Goal: Feedback & Contribution: Leave review/rating

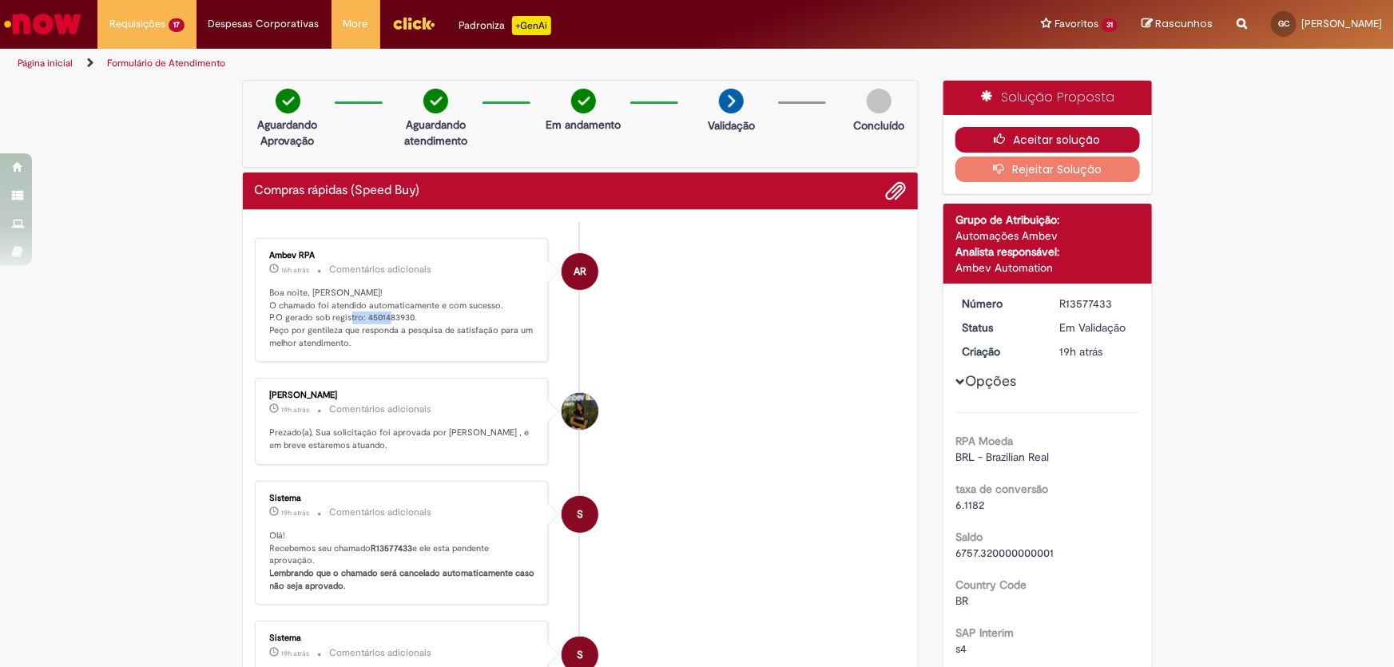
click at [1039, 148] on button "Aceitar solução" at bounding box center [1047, 140] width 185 height 26
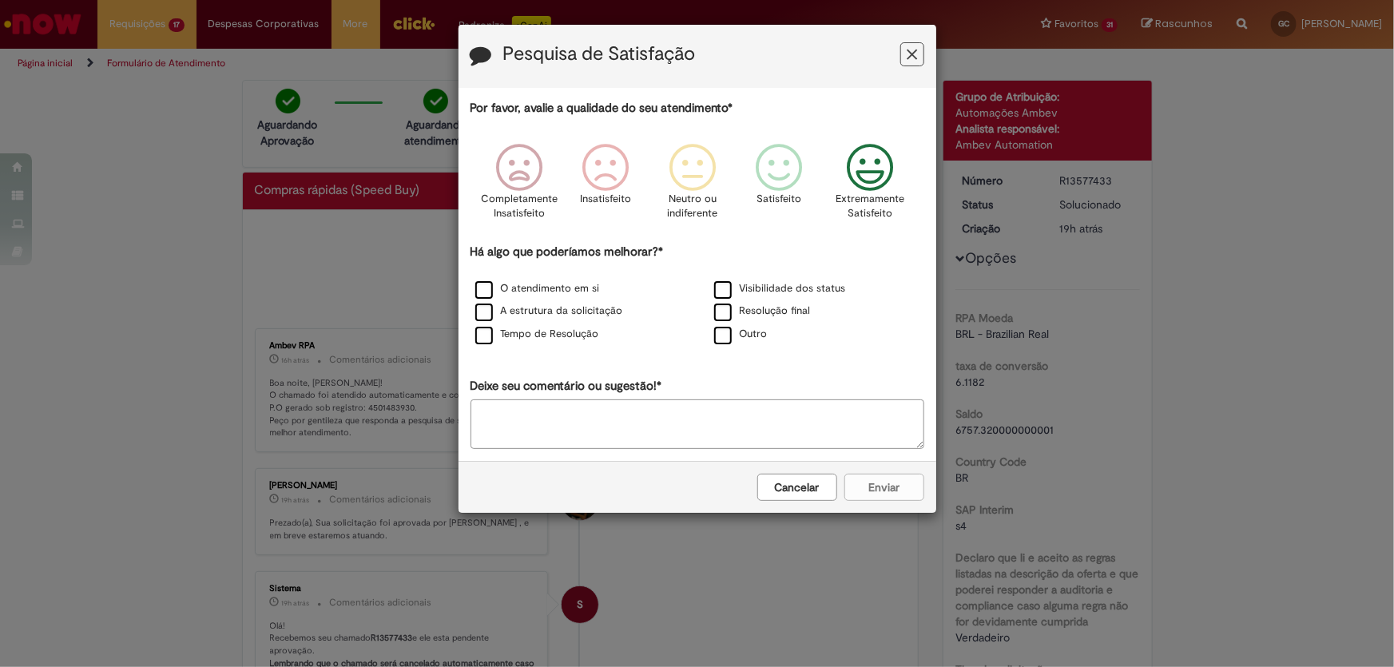
click at [871, 197] on p "Extremamente Satisfeito" at bounding box center [870, 207] width 69 height 30
click at [518, 296] on label "O atendimento em si" at bounding box center [537, 288] width 125 height 15
click at [506, 307] on label "A estrutura da solicitação" at bounding box center [549, 311] width 148 height 15
click at [500, 336] on label "Tempo de Resolução" at bounding box center [537, 334] width 124 height 15
click at [758, 283] on label "Visibilidade dos status" at bounding box center [780, 288] width 132 height 15
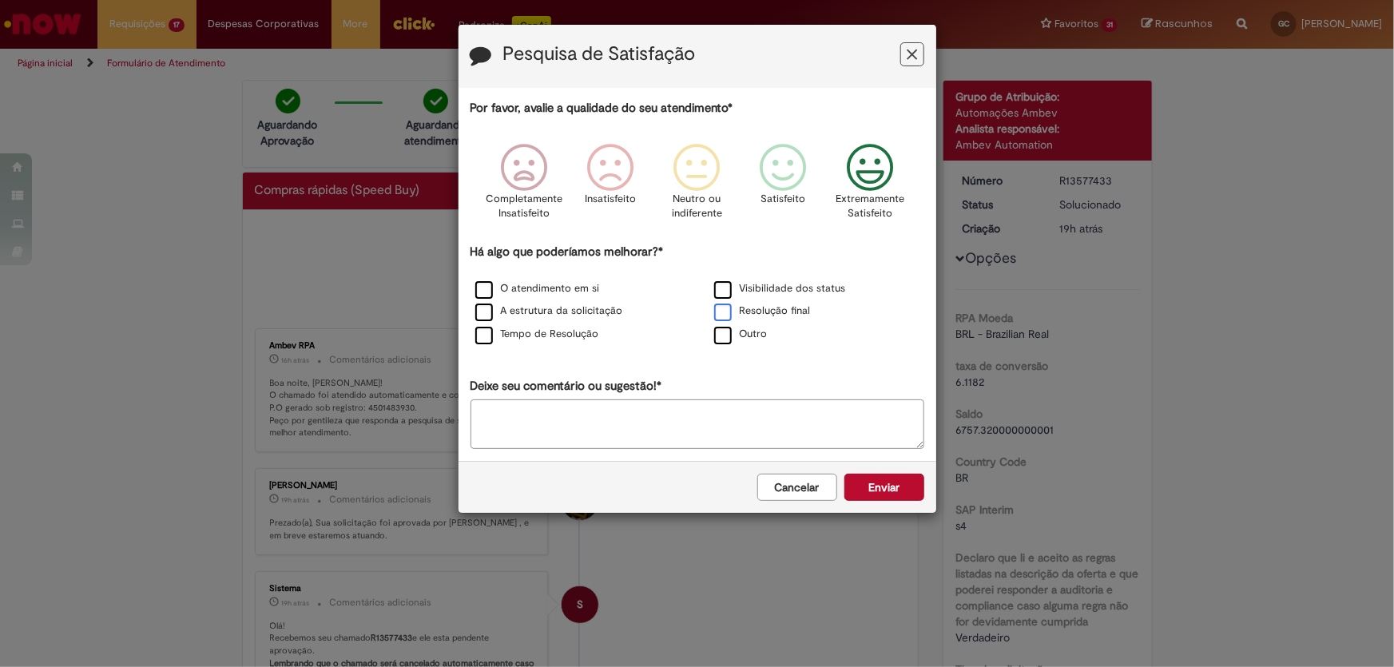
click at [732, 316] on label "Resolução final" at bounding box center [762, 311] width 97 height 15
click at [852, 477] on button "Enviar" at bounding box center [884, 487] width 80 height 27
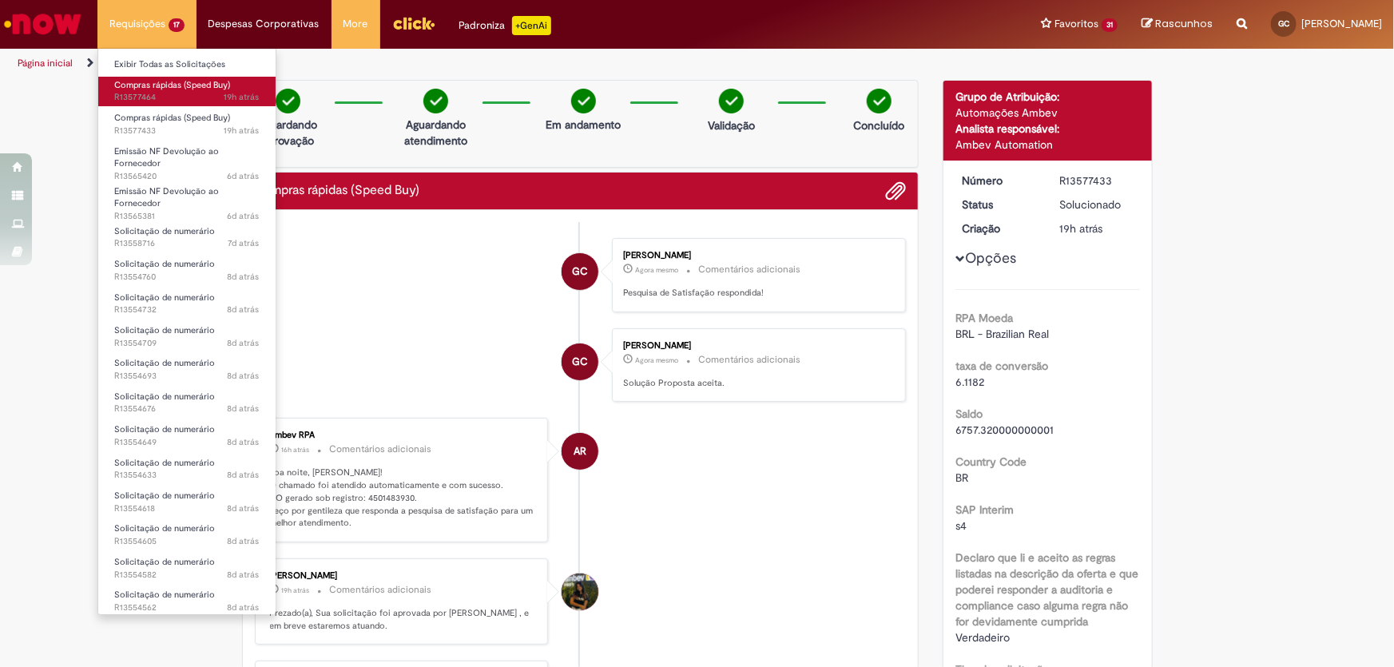
click at [194, 91] on span "19h atrás 19 horas atrás R13577464" at bounding box center [186, 97] width 145 height 13
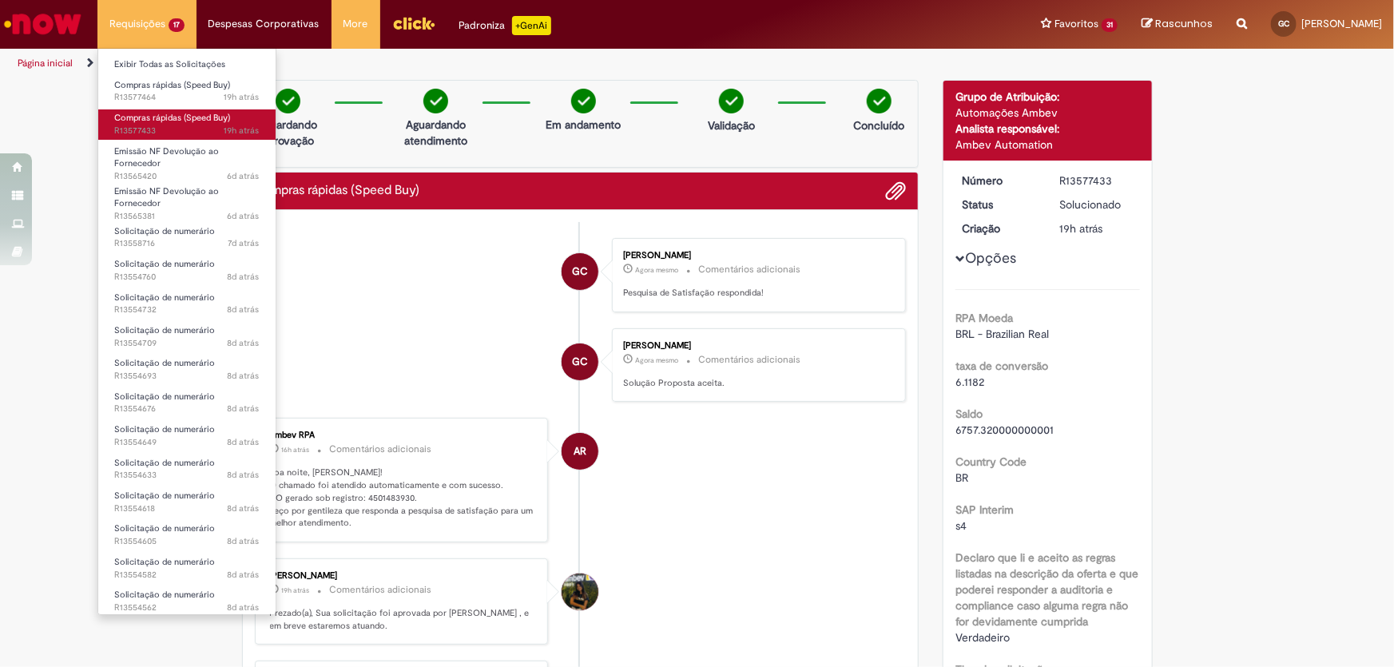
click at [180, 112] on span "Compras rápidas (Speed Buy)" at bounding box center [172, 118] width 116 height 12
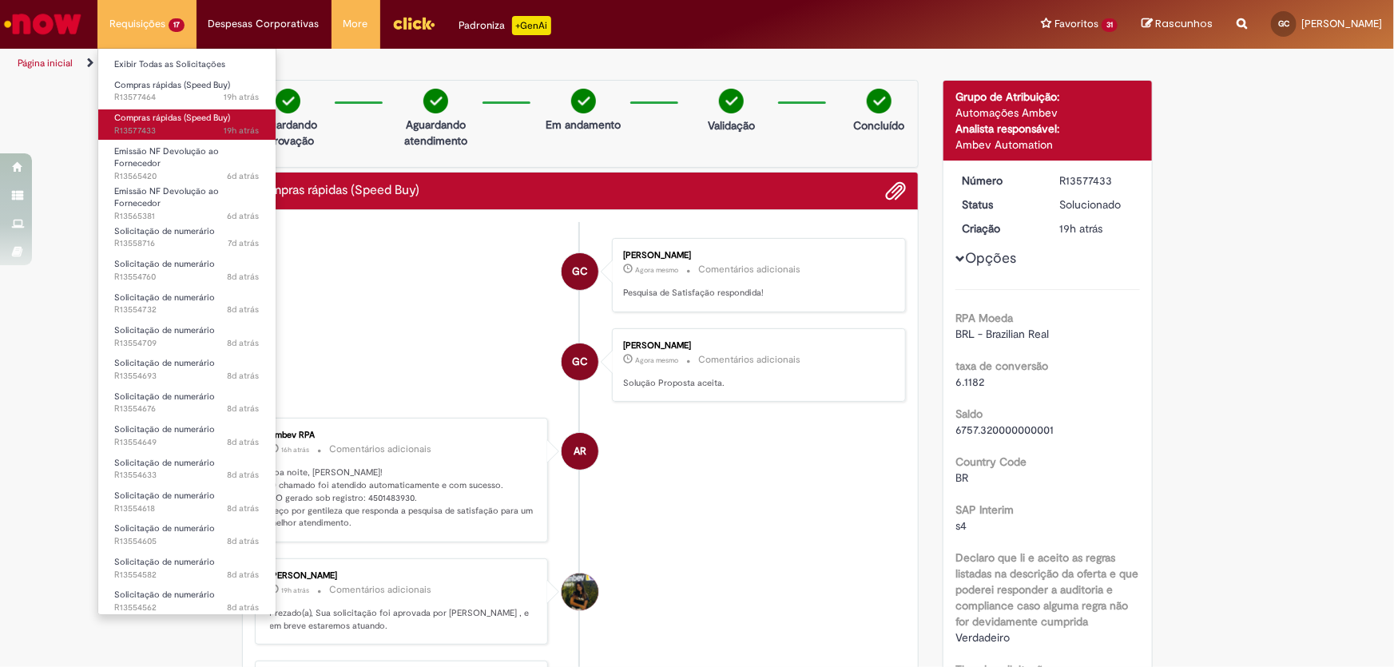
click at [180, 112] on span "Compras rápidas (Speed Buy)" at bounding box center [172, 118] width 116 height 12
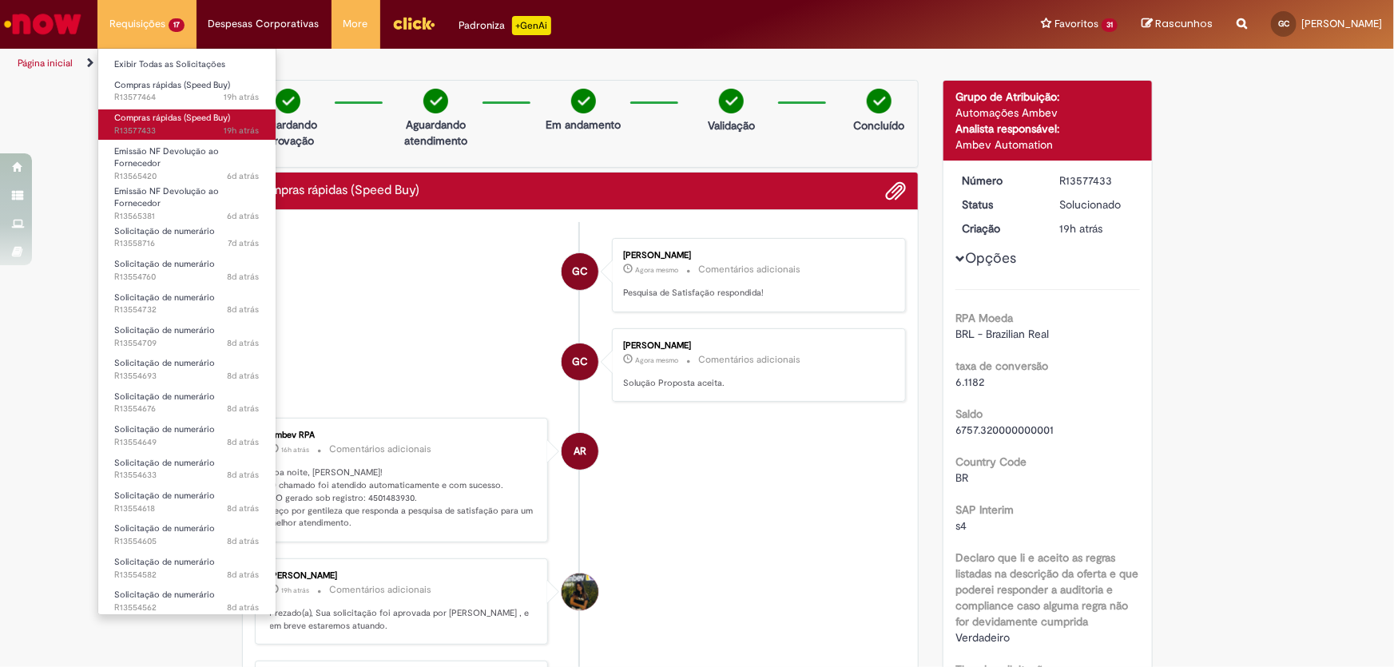
click at [191, 112] on span "Compras rápidas (Speed Buy)" at bounding box center [172, 118] width 116 height 12
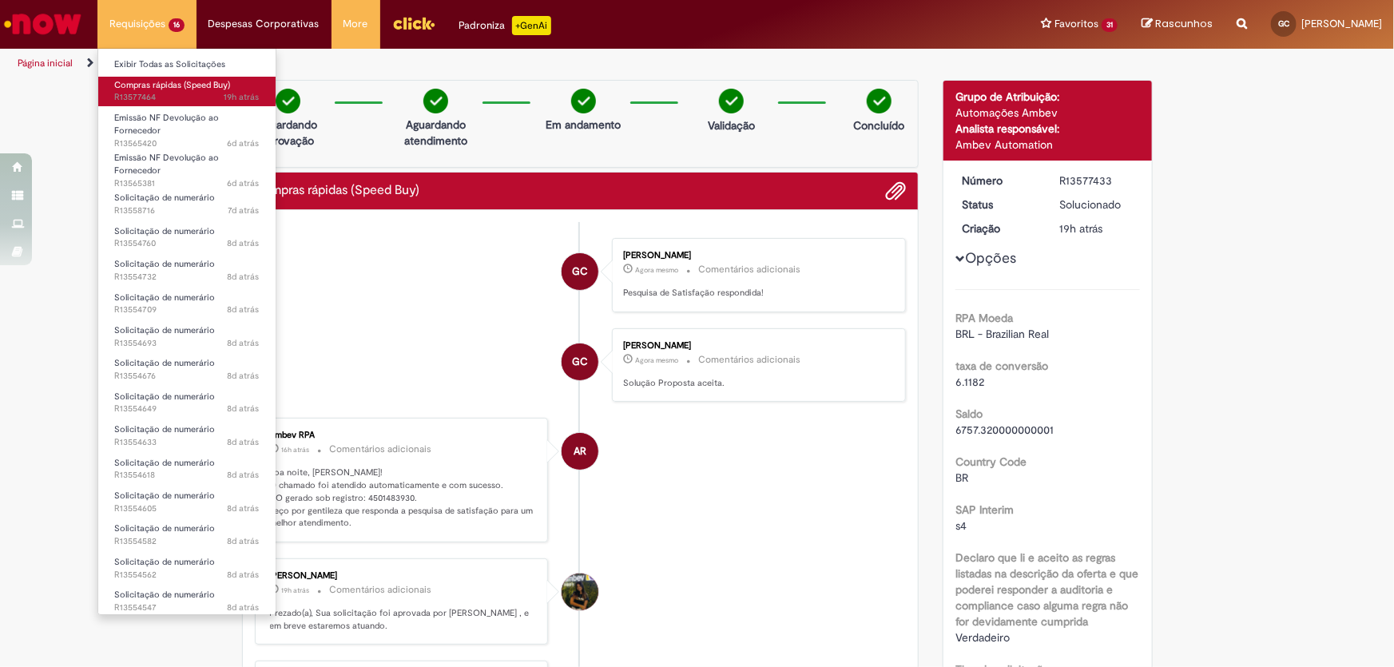
click at [173, 80] on span "Compras rápidas (Speed Buy)" at bounding box center [172, 85] width 116 height 12
click at [172, 91] on span "19h atrás 19 horas atrás R13577464" at bounding box center [186, 97] width 145 height 13
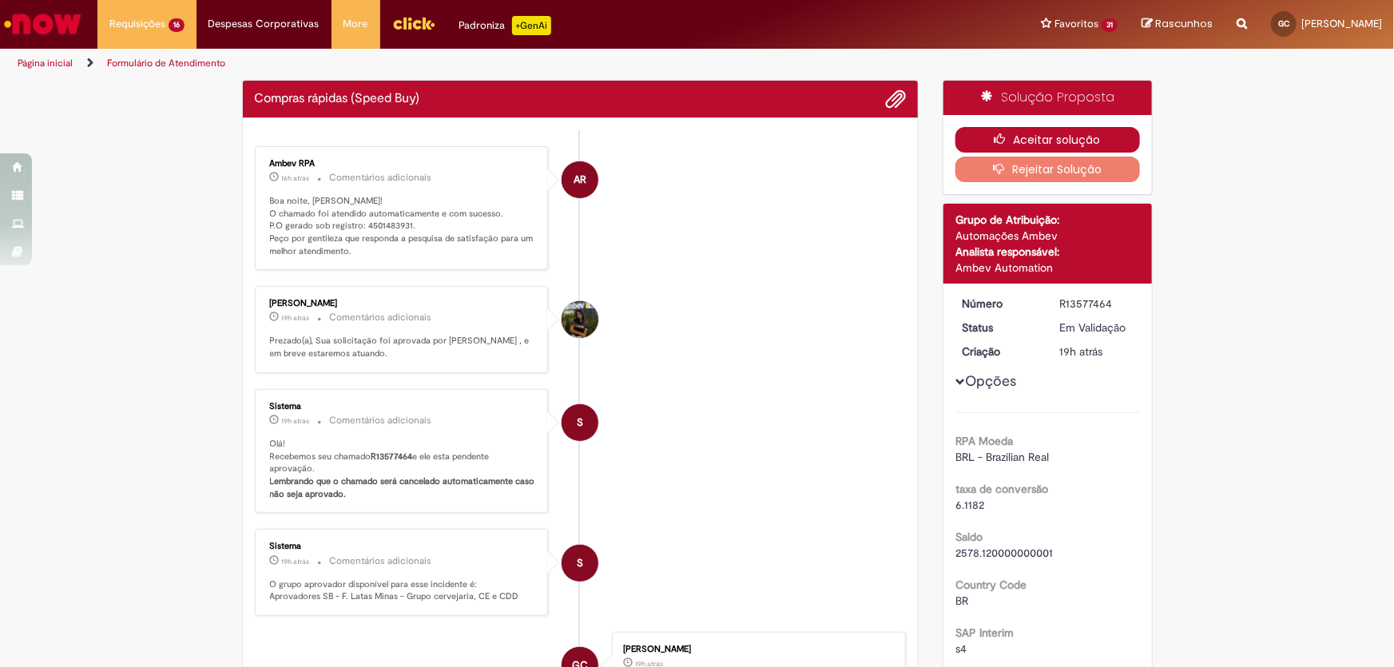
click at [986, 138] on button "Aceitar solução" at bounding box center [1047, 140] width 185 height 26
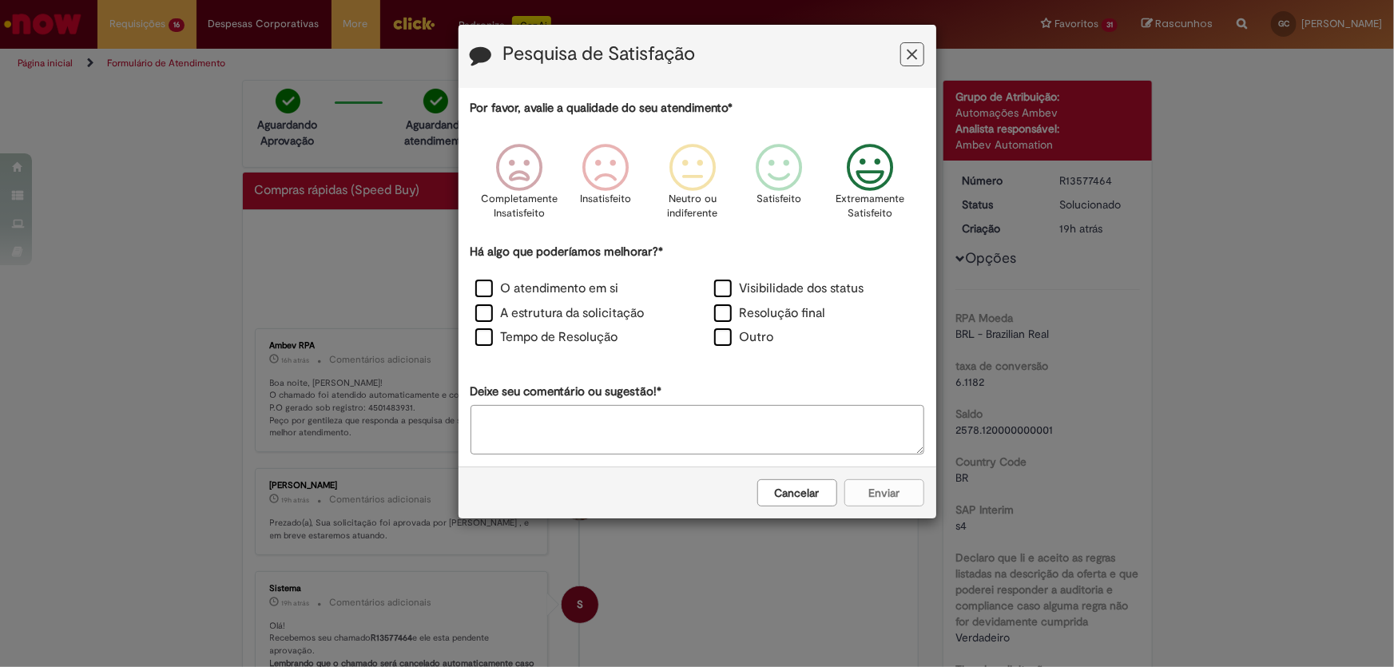
click at [880, 173] on icon "Feedback" at bounding box center [870, 168] width 60 height 48
click at [526, 288] on label "O atendimento em si" at bounding box center [547, 289] width 144 height 18
click at [525, 313] on label "A estrutura da solicitação" at bounding box center [559, 313] width 169 height 18
click at [535, 333] on label "Tempo de Resolução" at bounding box center [546, 337] width 143 height 18
click at [739, 292] on label "Visibilidade dos status" at bounding box center [789, 289] width 150 height 18
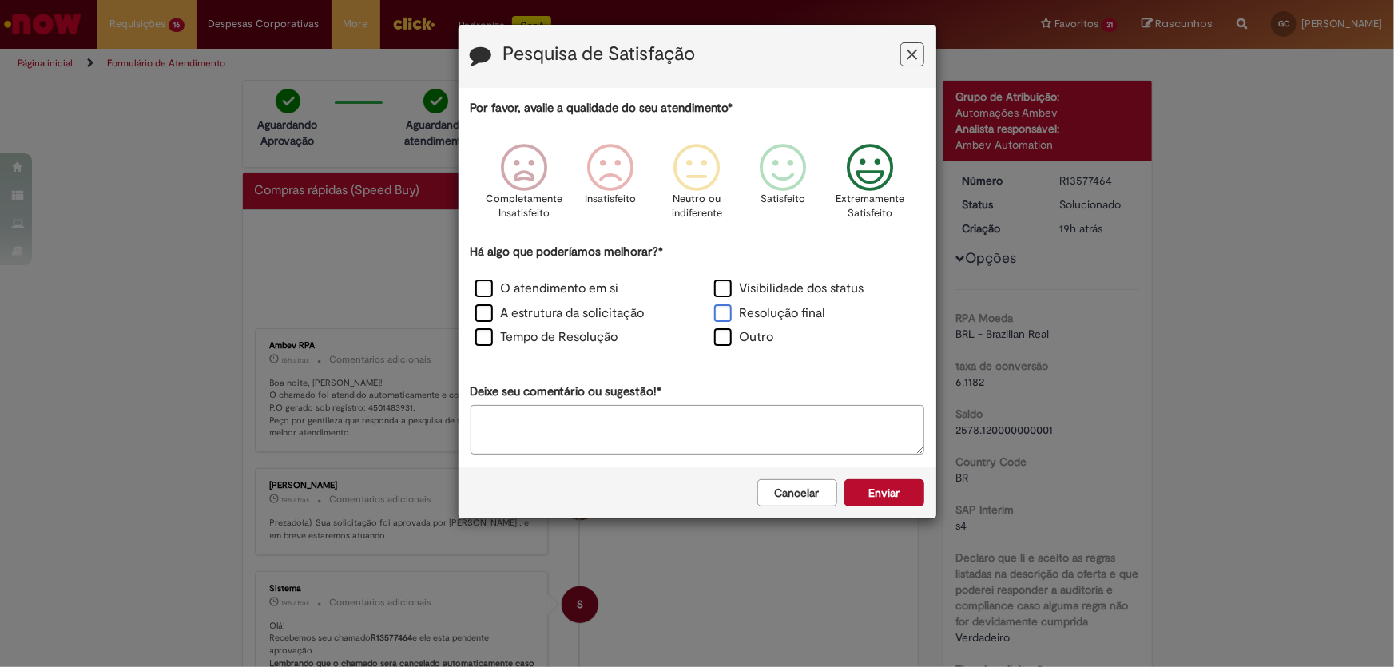
click at [744, 307] on label "Resolução final" at bounding box center [770, 313] width 112 height 18
click at [868, 479] on button "Enviar" at bounding box center [884, 492] width 80 height 27
